Goal: Task Accomplishment & Management: Manage account settings

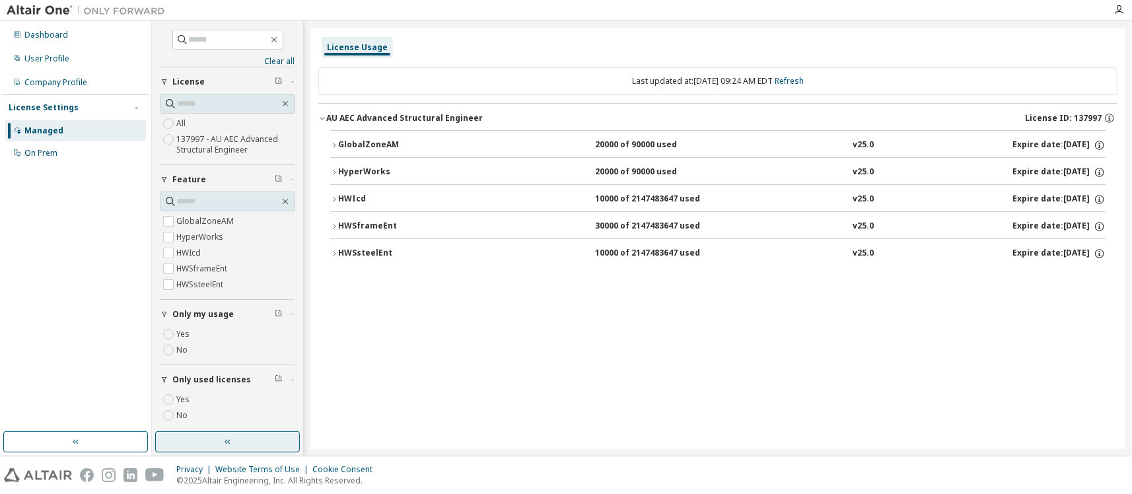
click at [275, 445] on button "button" at bounding box center [227, 441] width 145 height 21
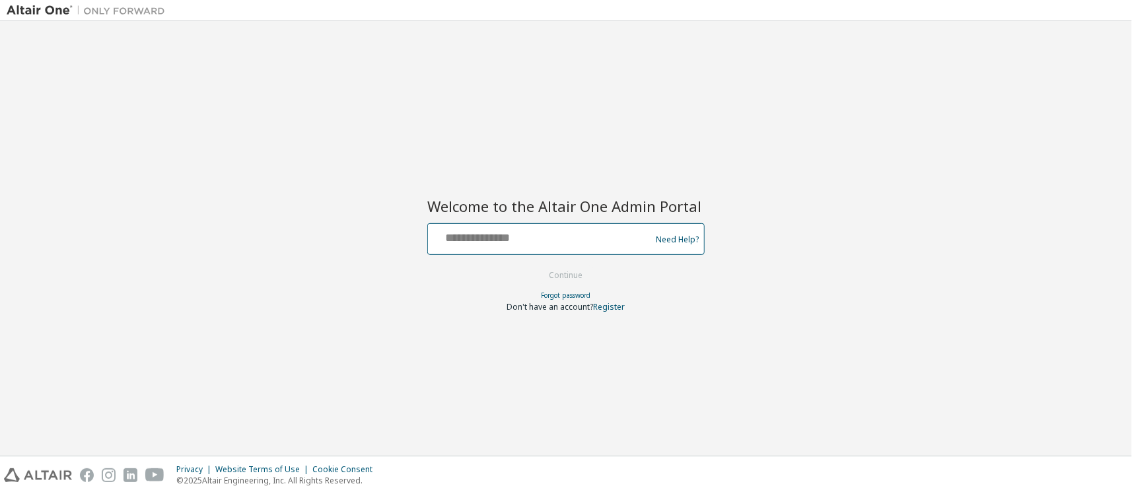
click at [602, 229] on input "text" at bounding box center [541, 236] width 216 height 19
type input "**********"
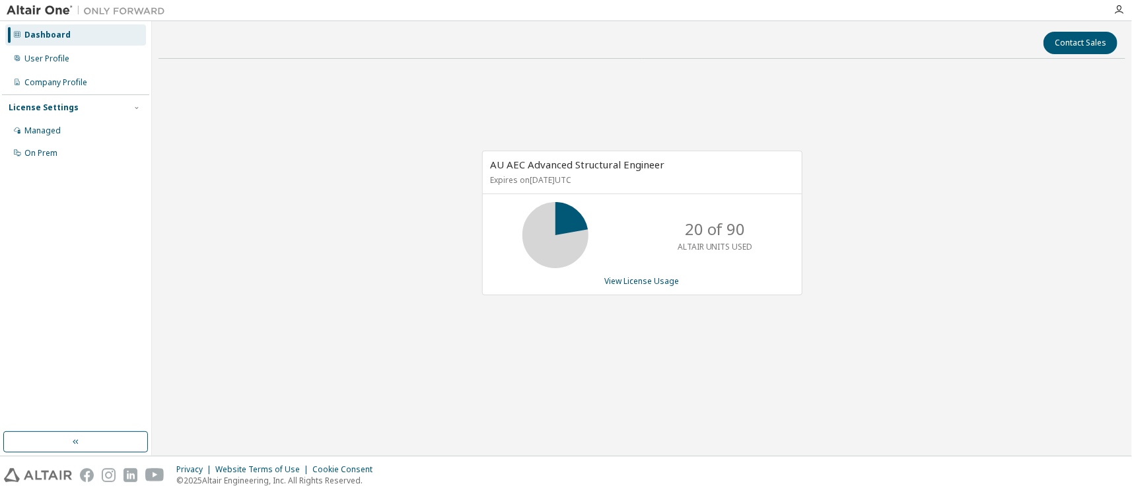
click at [883, 400] on div "Contact Sales AU AEC Advanced Structural Engineer Expires on [DATE] UTC 20 of 9…" at bounding box center [642, 238] width 967 height 421
click at [642, 282] on link "View License Usage" at bounding box center [642, 280] width 75 height 11
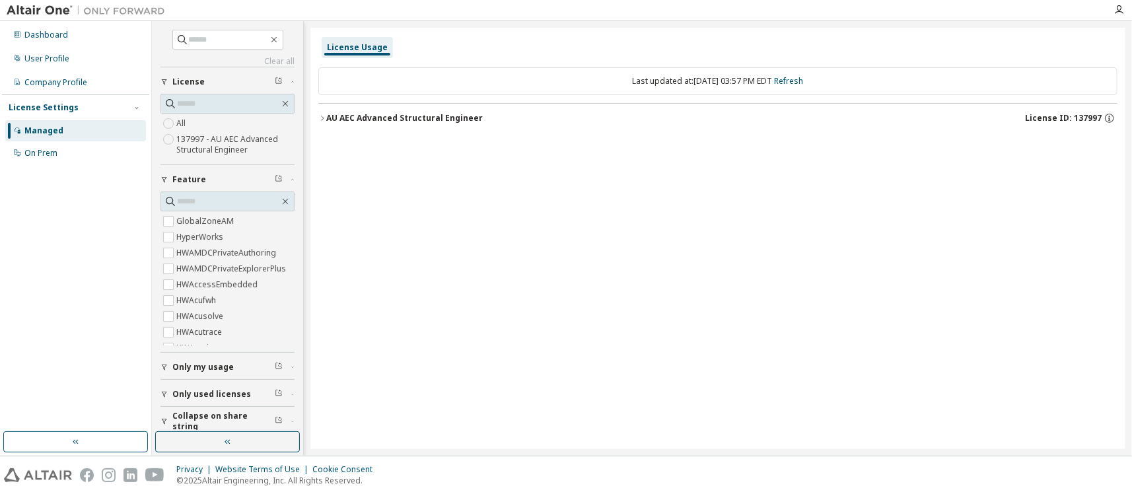
click at [321, 116] on icon "button" at bounding box center [322, 118] width 8 height 8
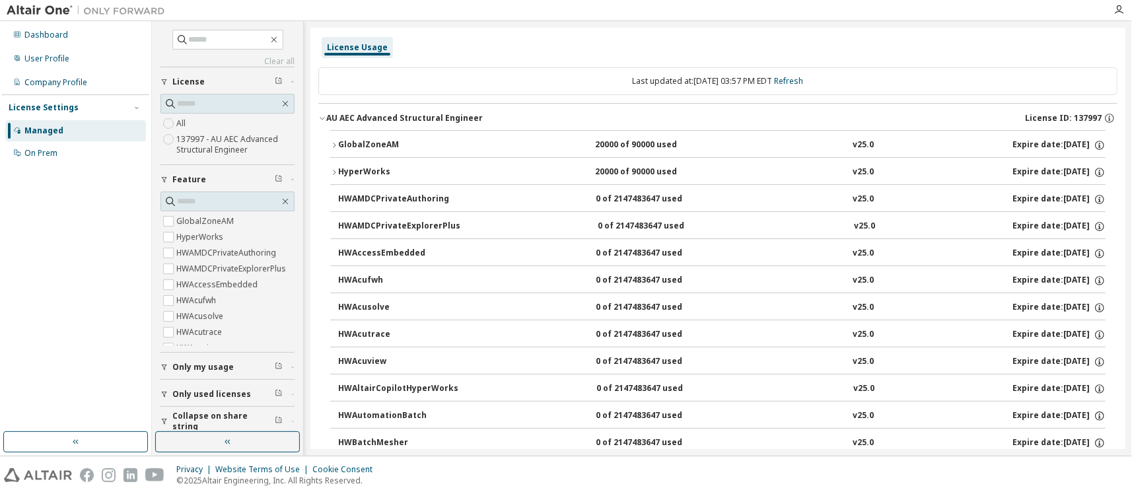
click at [336, 172] on icon "button" at bounding box center [334, 172] width 8 height 8
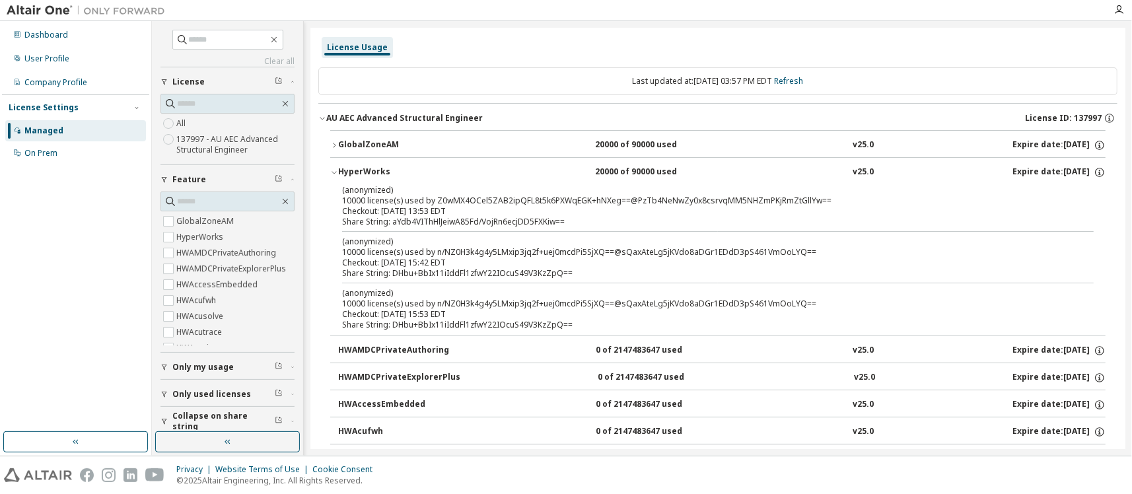
click at [336, 172] on icon "button" at bounding box center [334, 173] width 5 height 3
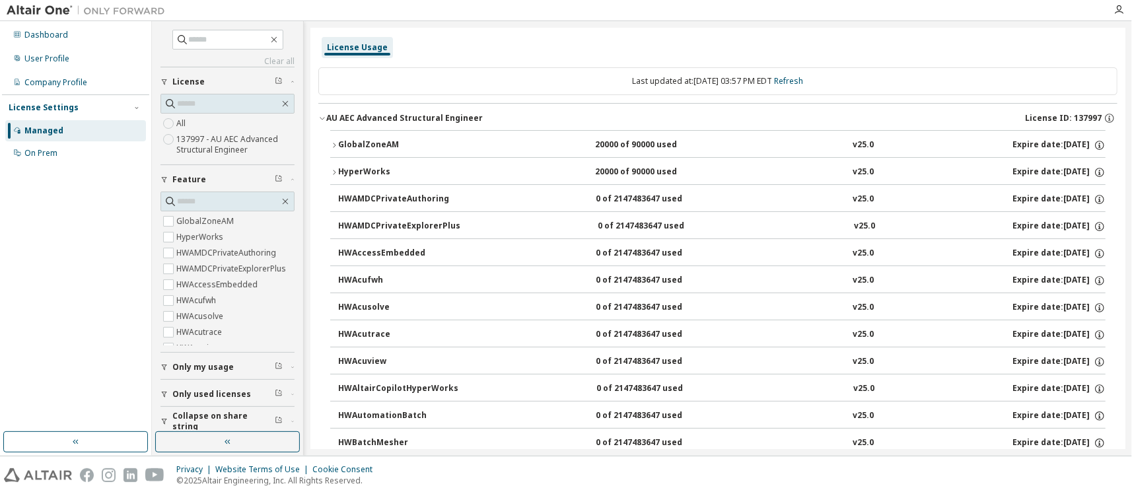
click at [168, 371] on button "Only my usage" at bounding box center [228, 367] width 134 height 29
click at [182, 388] on label "Yes" at bounding box center [184, 387] width 16 height 16
click at [53, 132] on div "Managed" at bounding box center [43, 131] width 39 height 11
click at [63, 30] on div "Dashboard" at bounding box center [46, 35] width 44 height 11
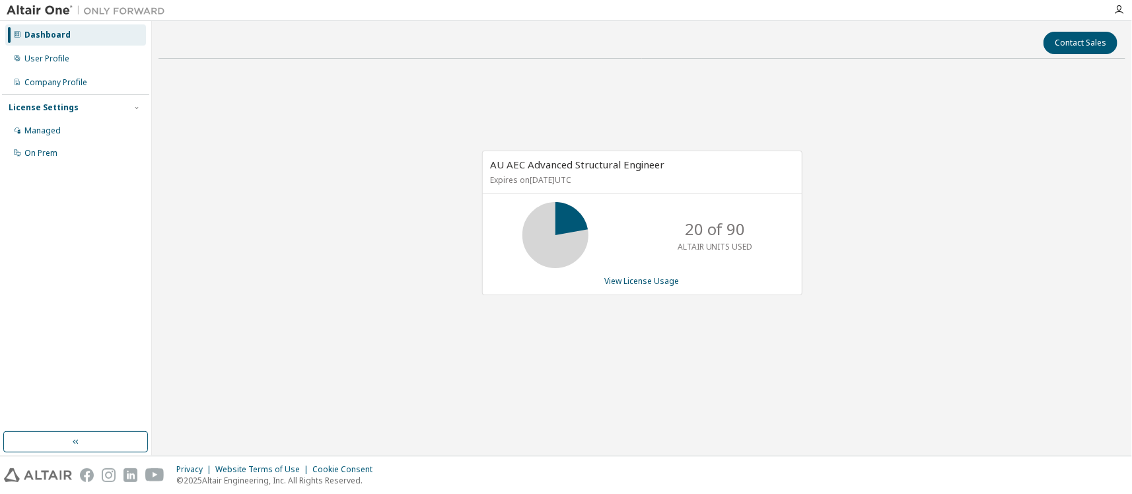
click at [1011, 307] on div "AU AEC Advanced Structural Engineer Expires on [DATE] UTC 20 of 90 ALTAIR UNITS…" at bounding box center [642, 229] width 967 height 321
